Goal: Information Seeking & Learning: Learn about a topic

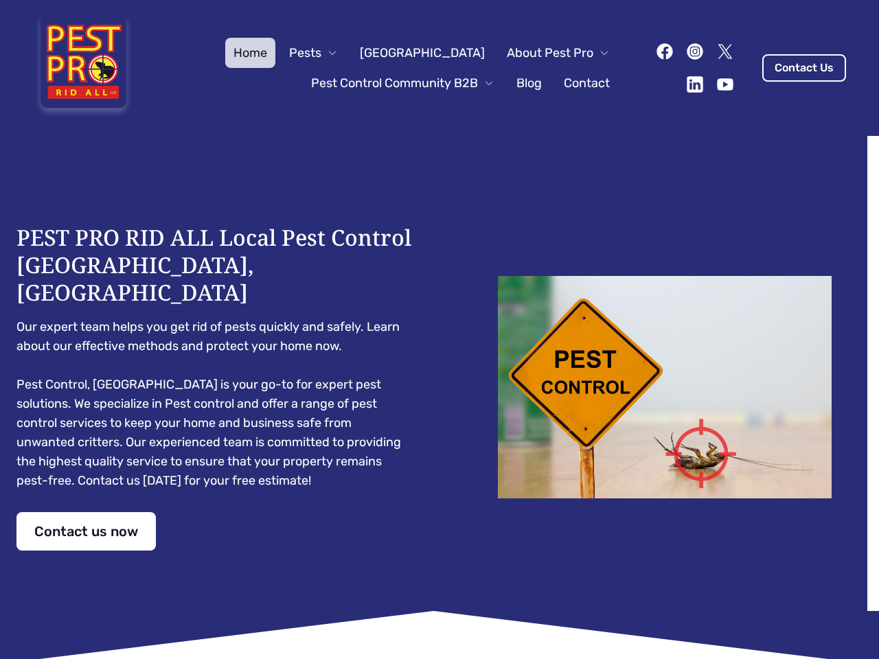
click at [439, 330] on div "PEST PRO RID ALL Local Pest Control [GEOGRAPHIC_DATA], [GEOGRAPHIC_DATA] Our ex…" at bounding box center [439, 387] width 846 height 327
click at [321, 53] on span "Pests" at bounding box center [305, 52] width 32 height 19
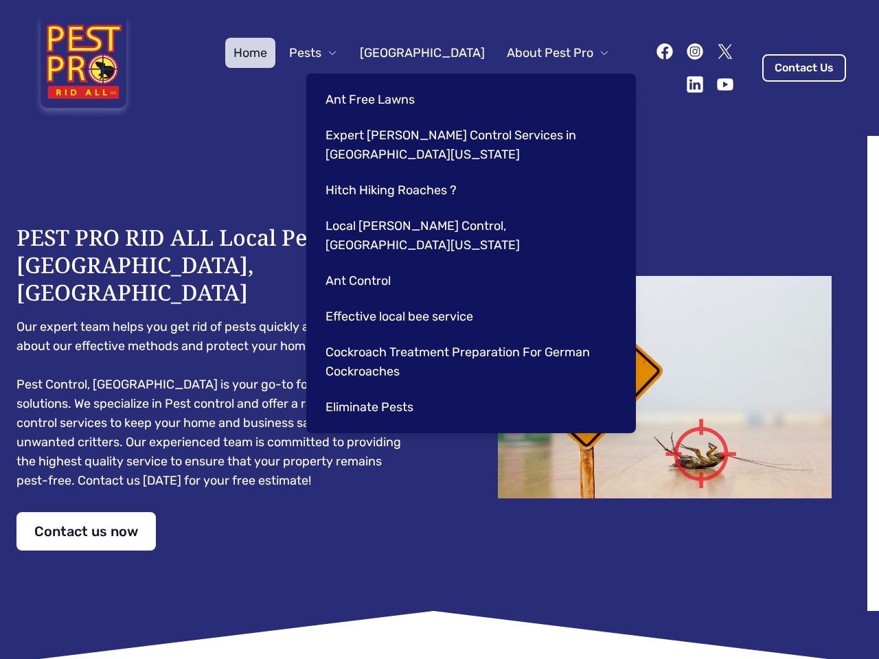
click at [544, 53] on span "About Pest Pro" at bounding box center [550, 52] width 87 height 19
click at [389, 83] on div "Ant Free Lawns Expert [PERSON_NAME] Control Services in [GEOGRAPHIC_DATA] [US_S…" at bounding box center [471, 253] width 330 height 360
